Goal: Information Seeking & Learning: Learn about a topic

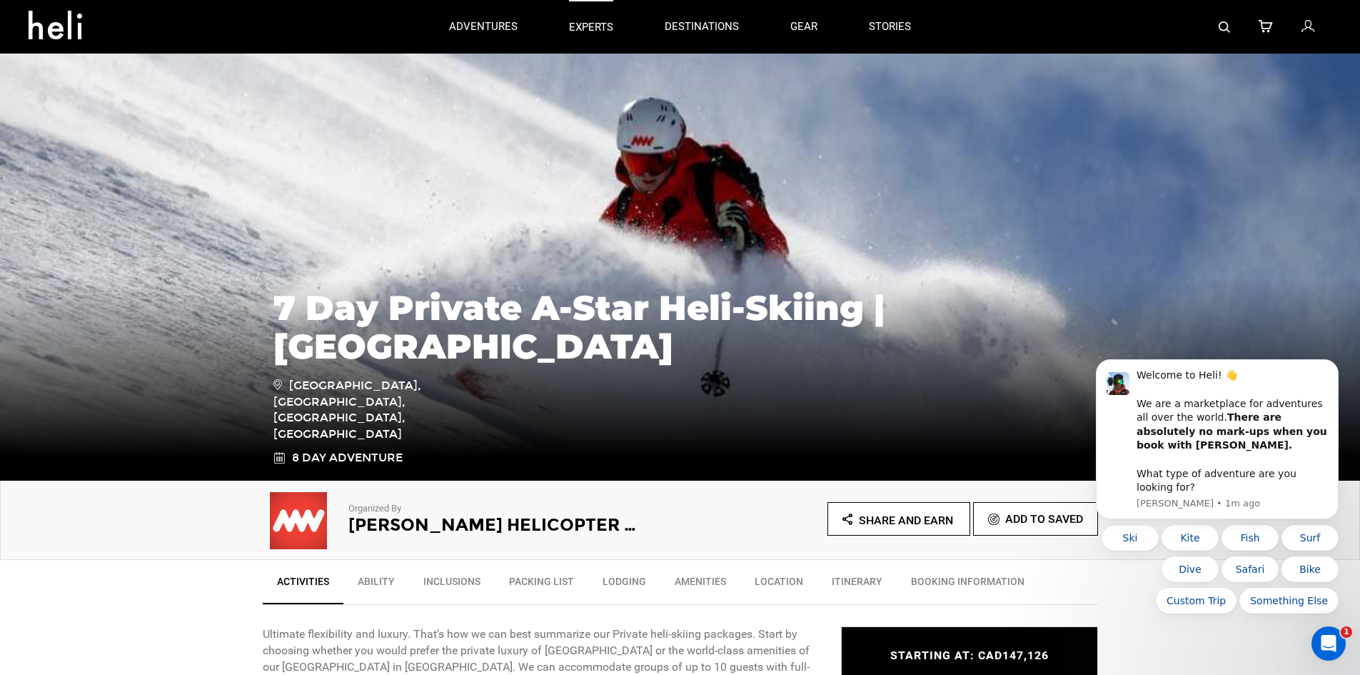
click at [601, 22] on p "experts" at bounding box center [591, 27] width 44 height 15
click at [884, 25] on link "stories" at bounding box center [890, 27] width 42 height 54
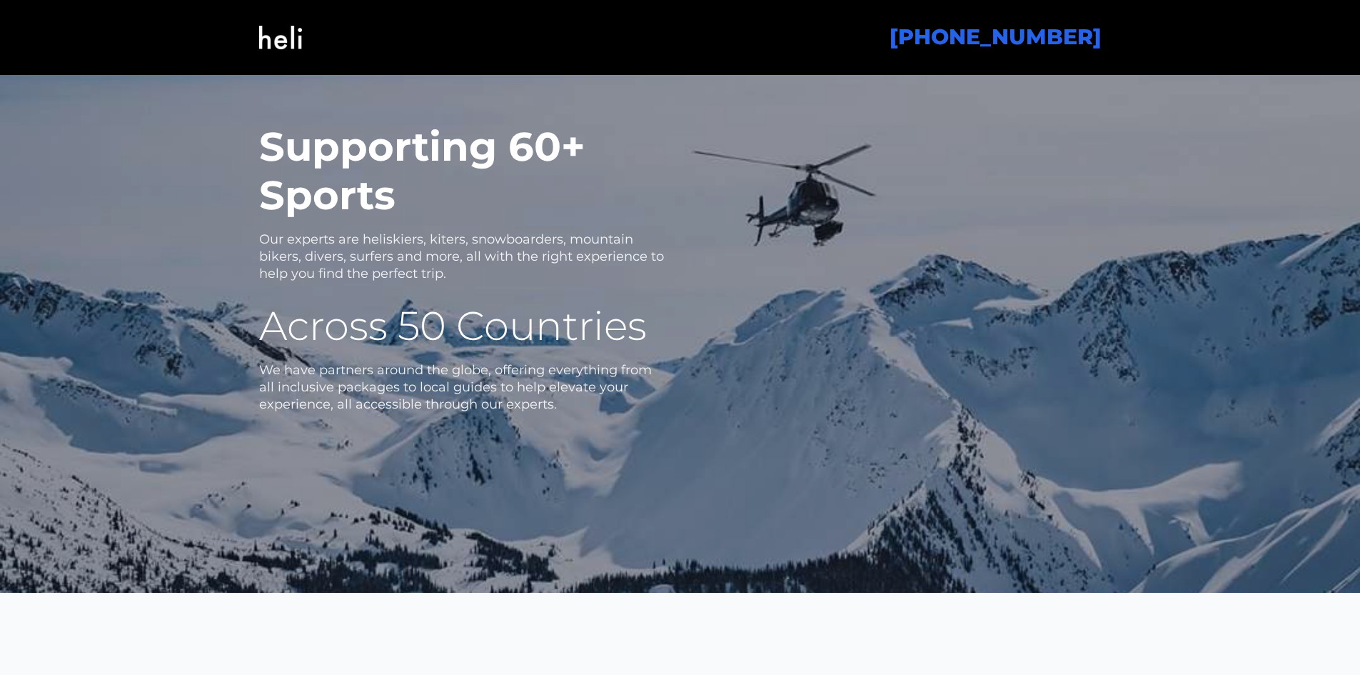
scroll to position [2554, 0]
